Goal: Find specific page/section: Find specific page/section

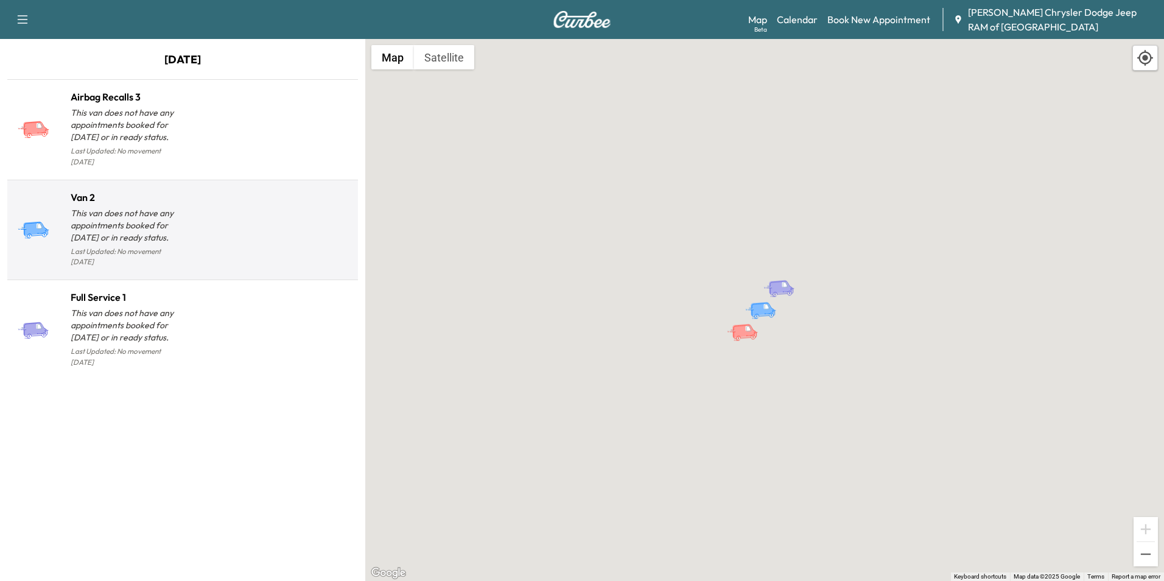
click at [202, 213] on div at bounding box center [268, 235] width 171 height 71
click at [100, 207] on p "This van does not have any appointments booked for [DATE] or in ready status." at bounding box center [127, 225] width 112 height 37
click at [40, 223] on icon at bounding box center [38, 225] width 5 height 5
drag, startPoint x: 40, startPoint y: 209, endPoint x: 163, endPoint y: 203, distance: 123.8
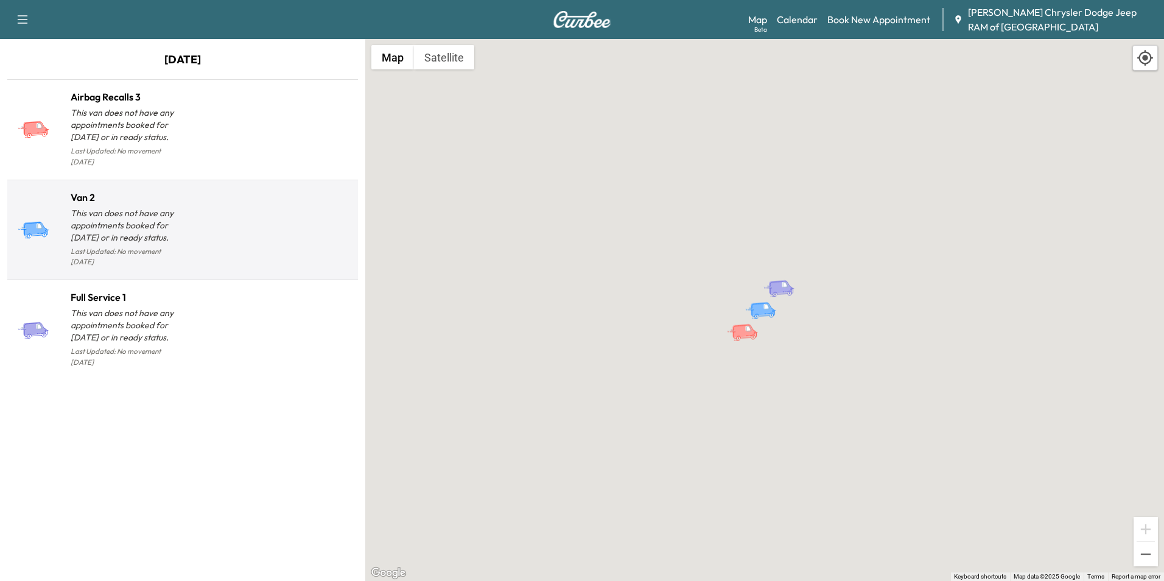
click at [163, 207] on p "This van does not have any appointments booked for [DATE] or in ready status." at bounding box center [127, 225] width 112 height 37
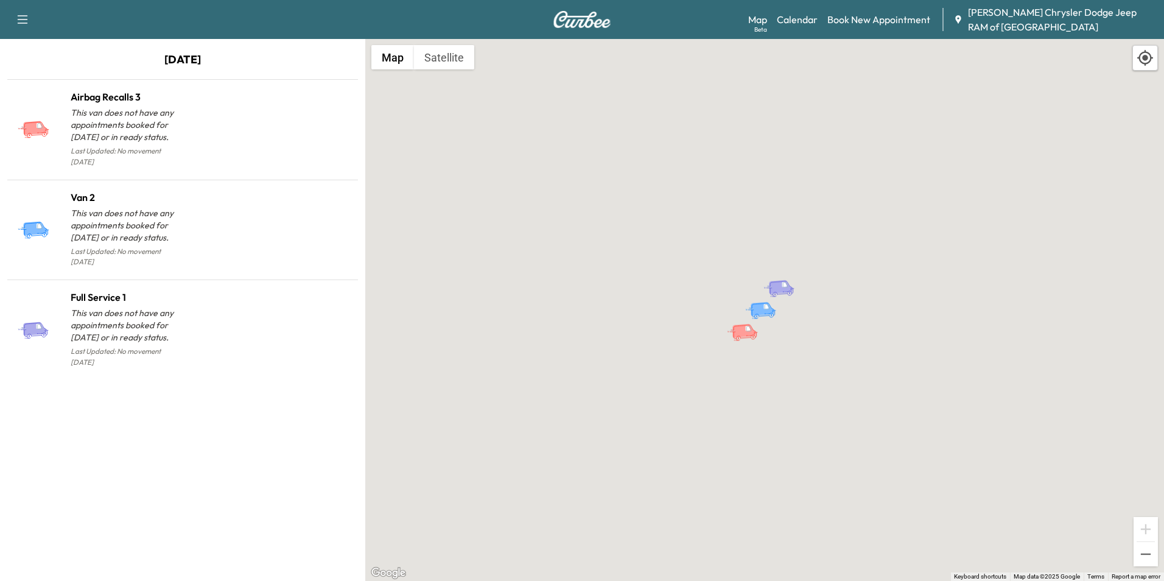
click at [21, 12] on icon "button" at bounding box center [22, 19] width 15 height 15
click at [18, 23] on icon "button" at bounding box center [23, 19] width 10 height 9
click at [770, 41] on div "To activate drag with keyboard, press Alt + Enter. Once in keyboard drag state,…" at bounding box center [764, 310] width 799 height 542
click at [791, 21] on link "Calendar" at bounding box center [797, 19] width 41 height 15
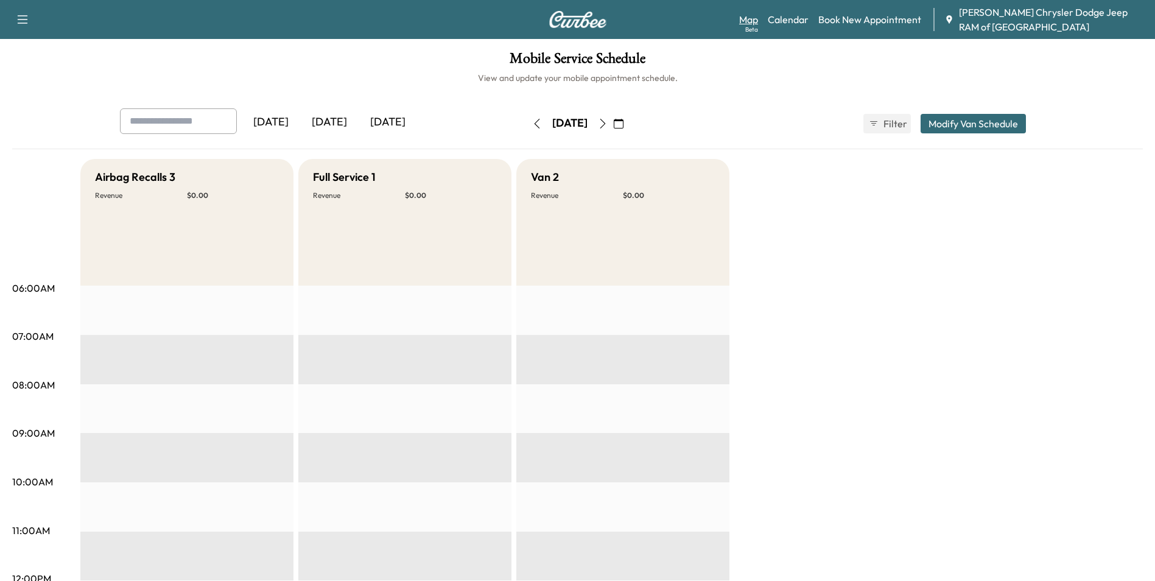
click at [744, 23] on link "Map Beta" at bounding box center [748, 19] width 19 height 15
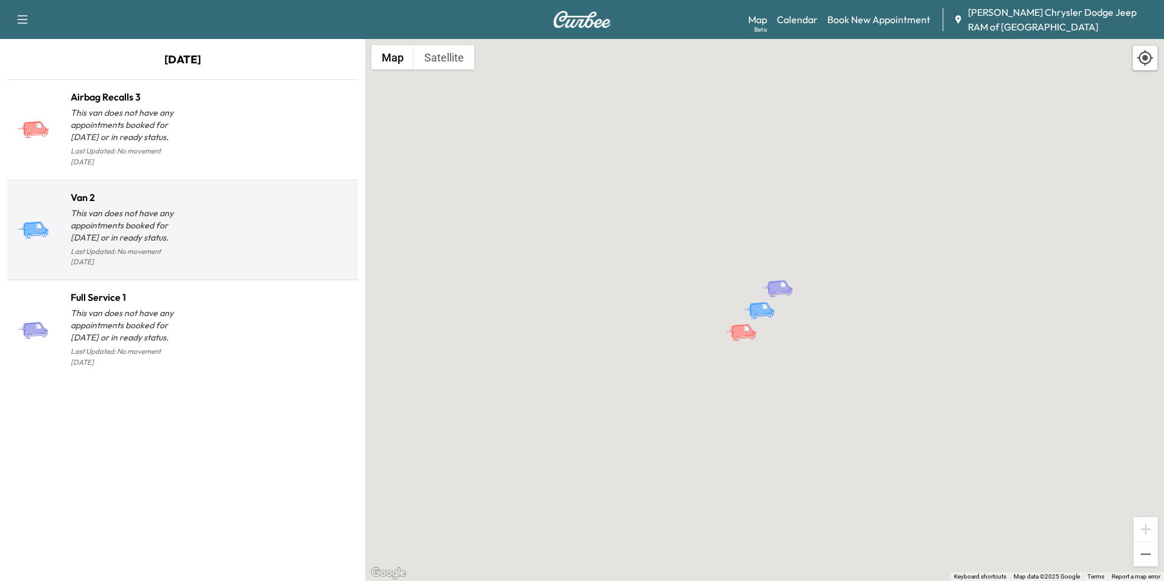
click at [186, 248] on div "Van 2 This van does not have any appointments booked for [DATE] or in ready sta…" at bounding box center [183, 230] width 346 height 90
click at [199, 205] on div at bounding box center [268, 235] width 171 height 71
